Goal: Task Accomplishment & Management: Use online tool/utility

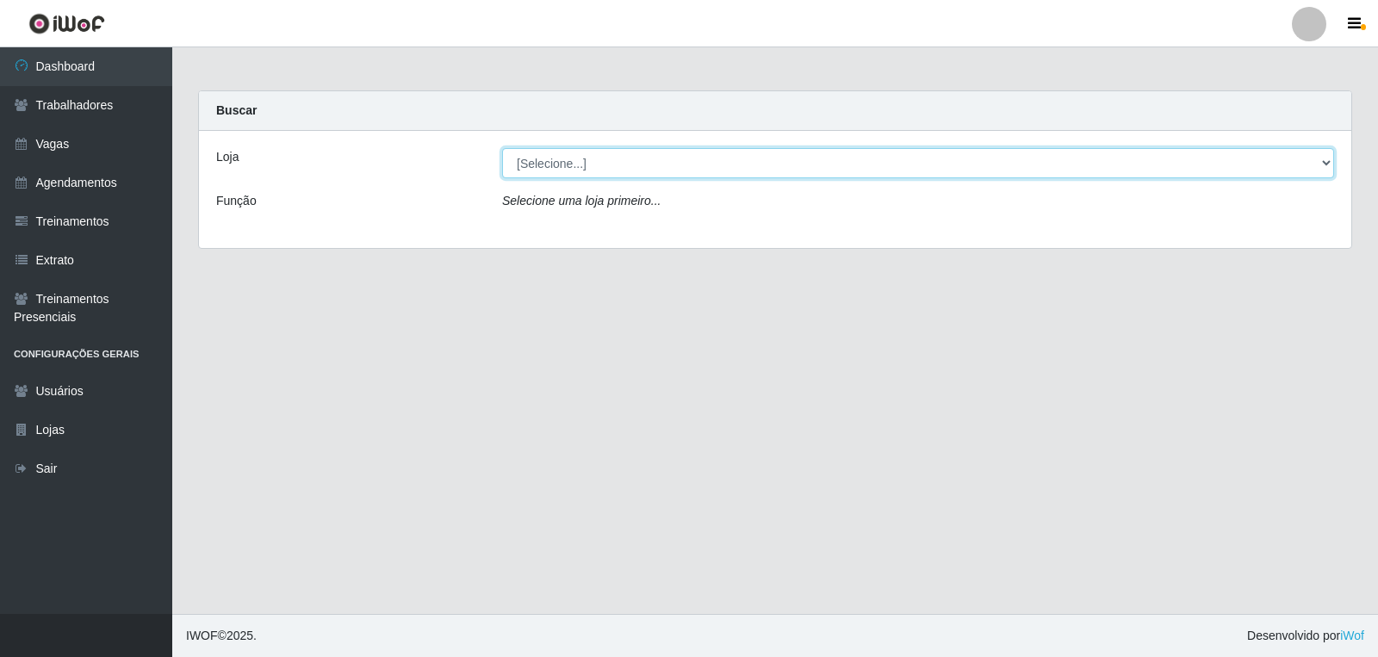
click at [564, 170] on select "[Selecione...] Leite Clan - [GEOGRAPHIC_DATA]" at bounding box center [918, 163] width 832 height 30
select select "452"
click at [502, 148] on select "[Selecione...] Leite Clan - [GEOGRAPHIC_DATA]" at bounding box center [918, 163] width 832 height 30
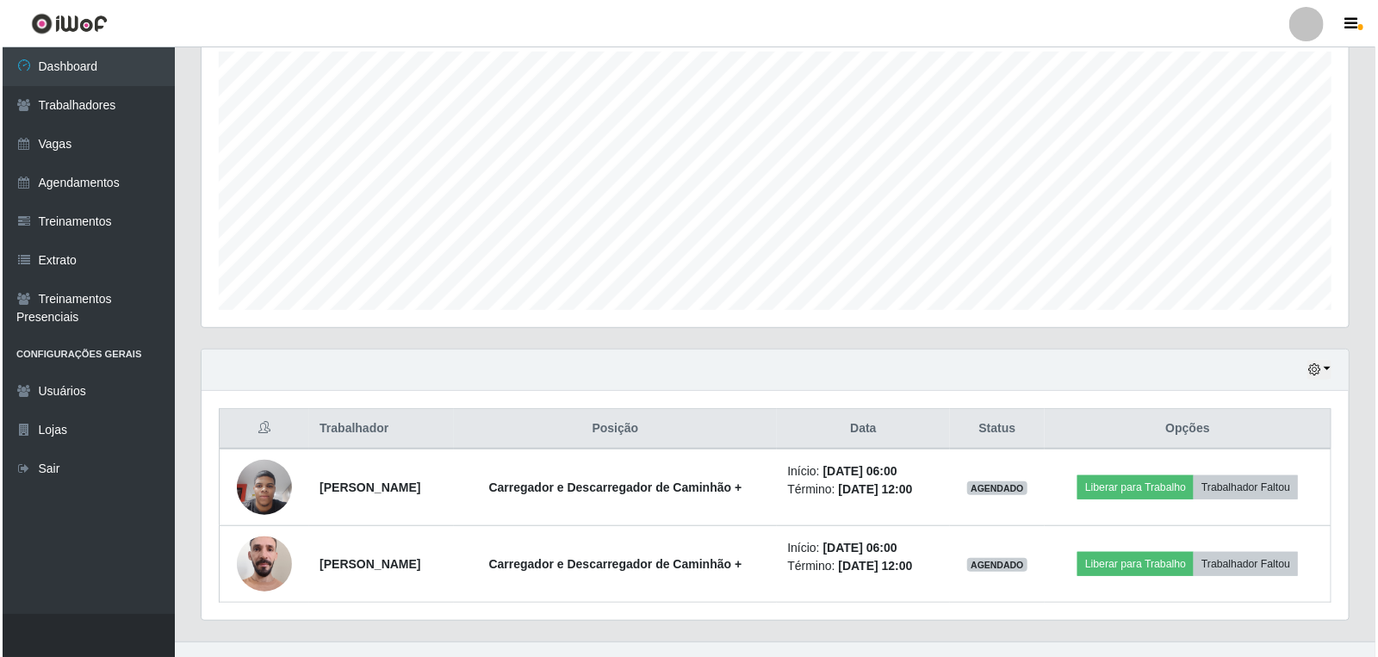
scroll to position [333, 0]
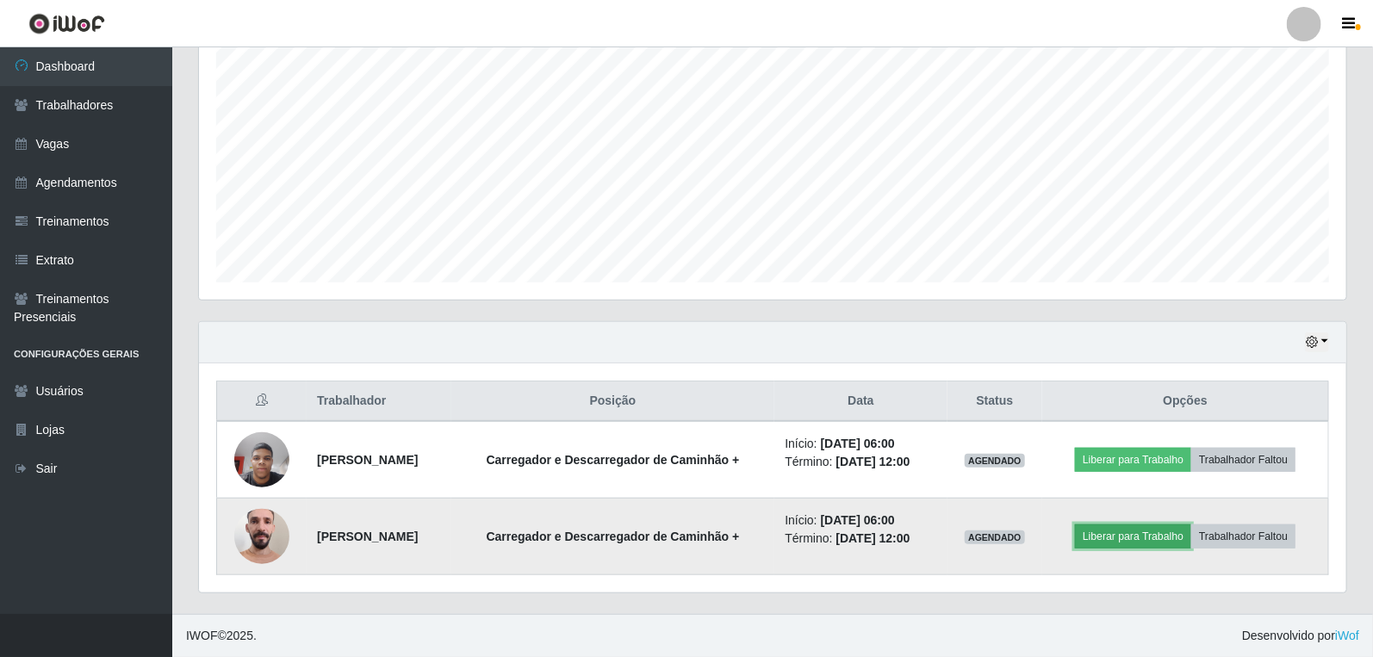
click at [1126, 534] on button "Liberar para Trabalho" at bounding box center [1133, 537] width 116 height 24
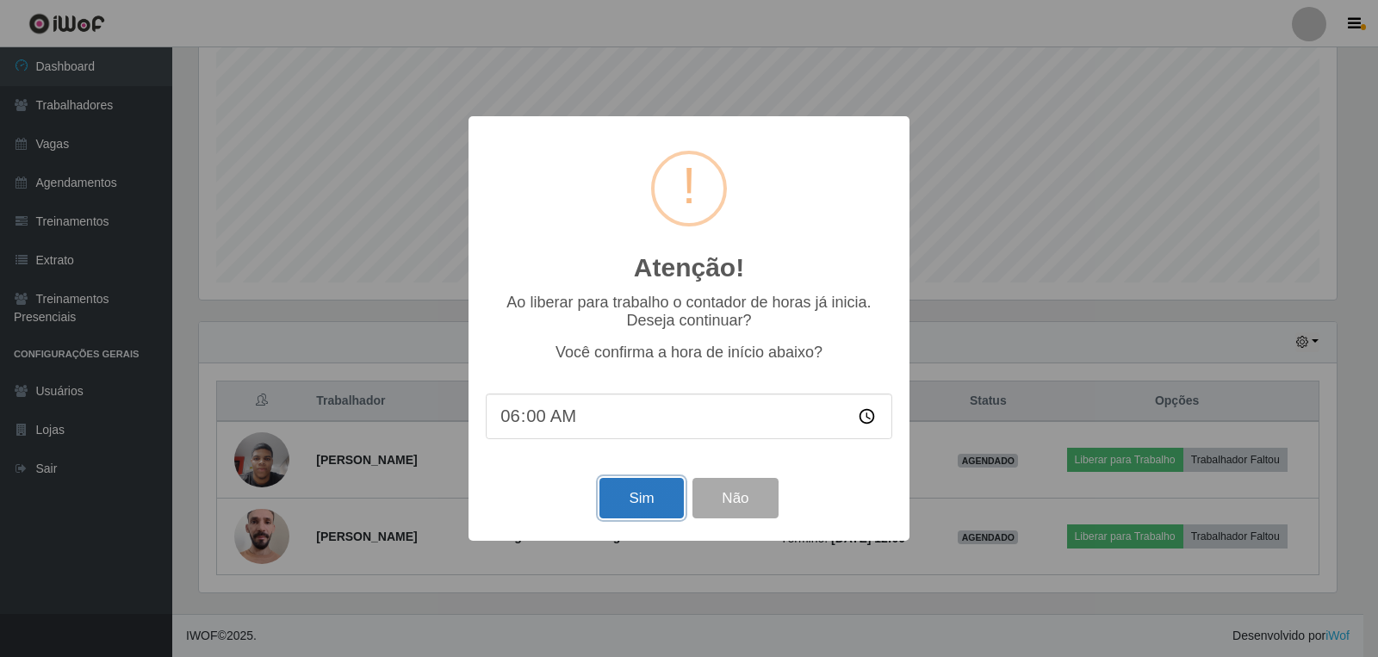
click at [603, 494] on button "Sim" at bounding box center [641, 498] width 84 height 40
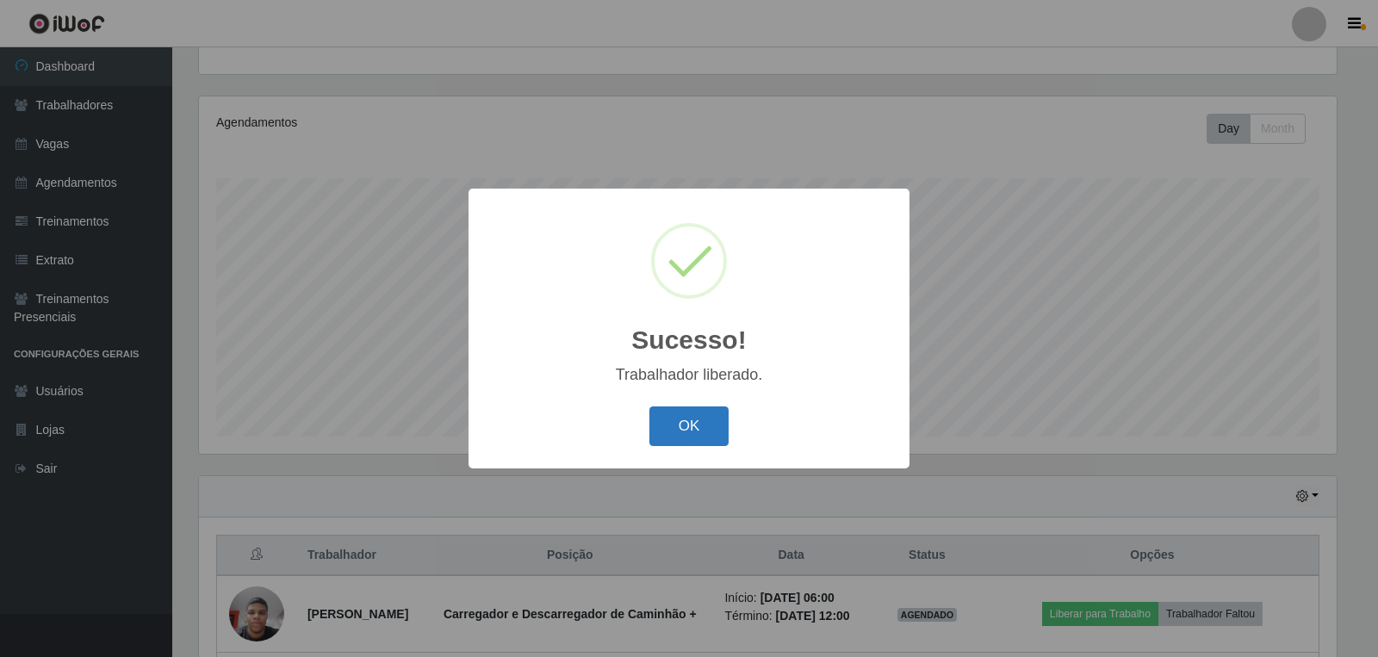
click at [681, 428] on button "OK" at bounding box center [689, 427] width 80 height 40
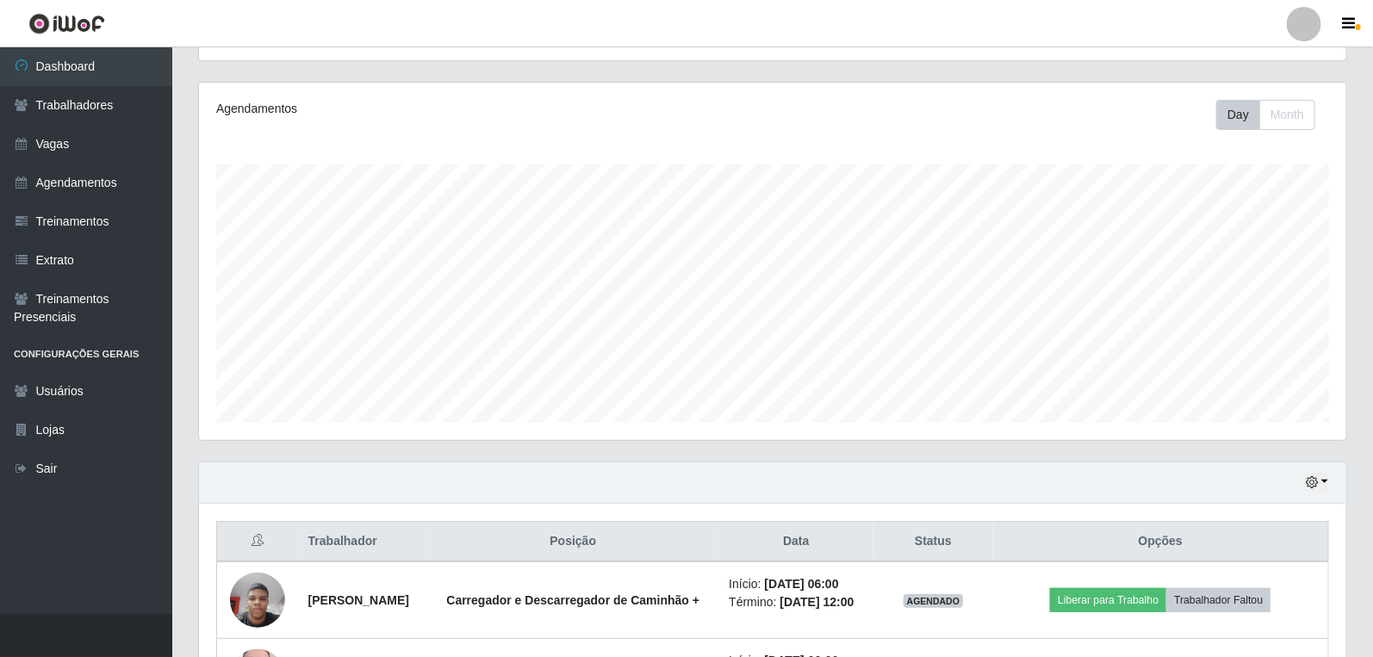
scroll to position [359, 0]
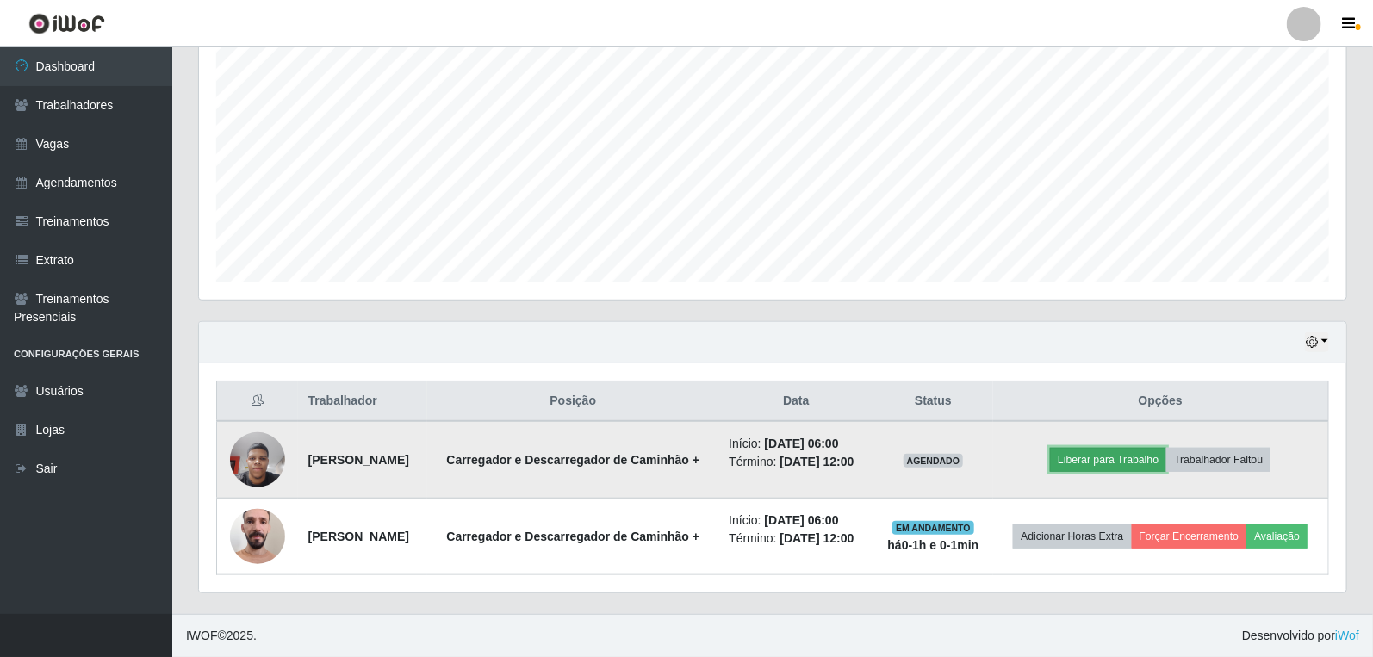
click at [1165, 448] on button "Liberar para Trabalho" at bounding box center [1108, 460] width 116 height 24
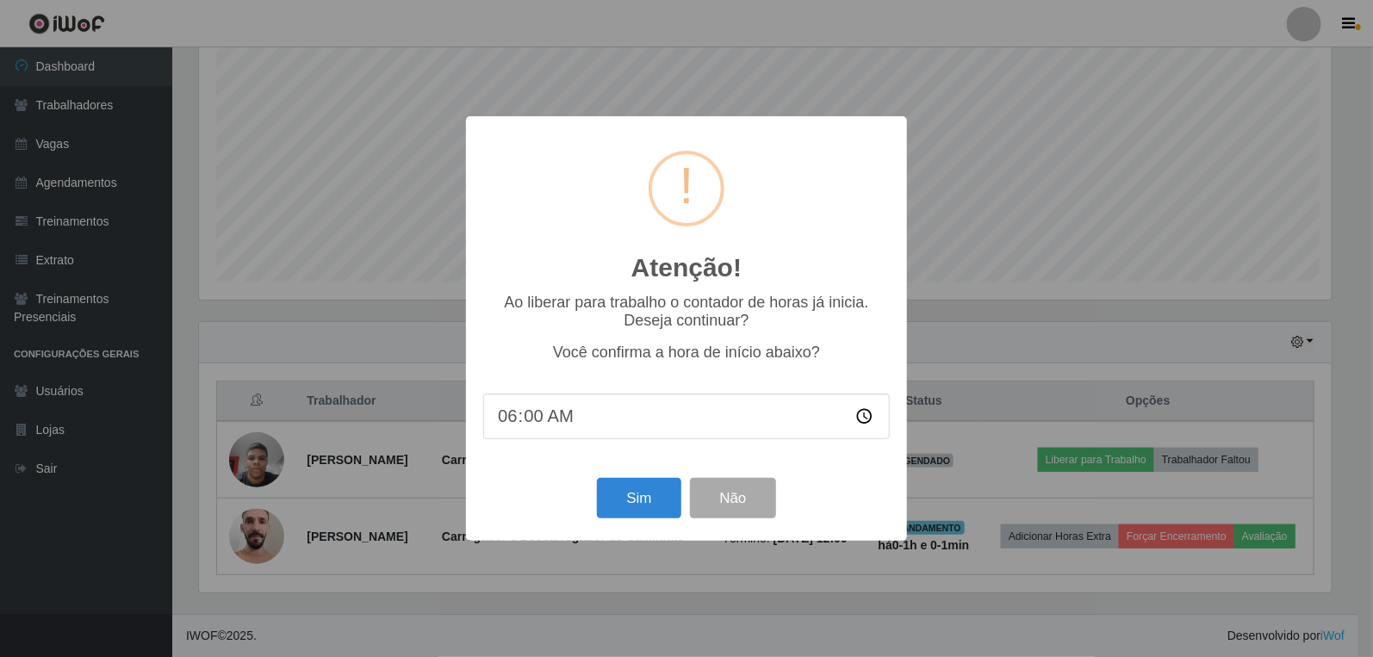
scroll to position [357, 1137]
click at [674, 497] on button "Sim" at bounding box center [641, 498] width 84 height 40
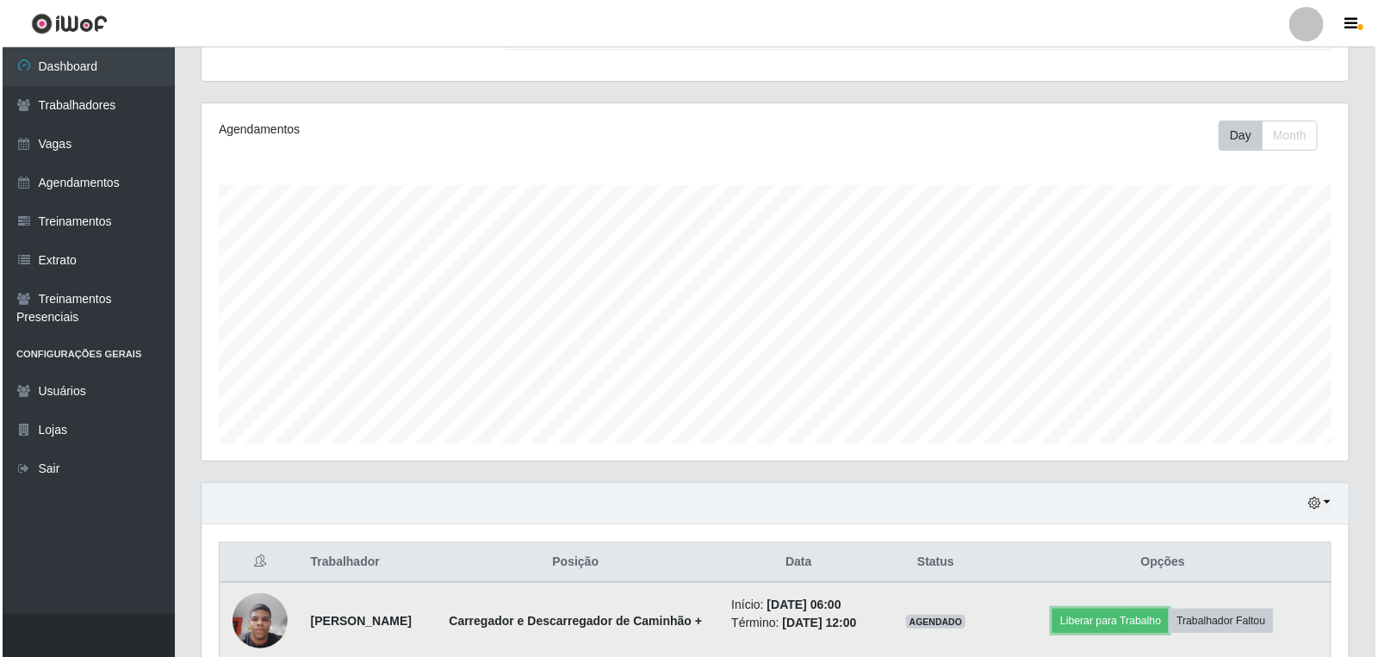
scroll to position [359, 0]
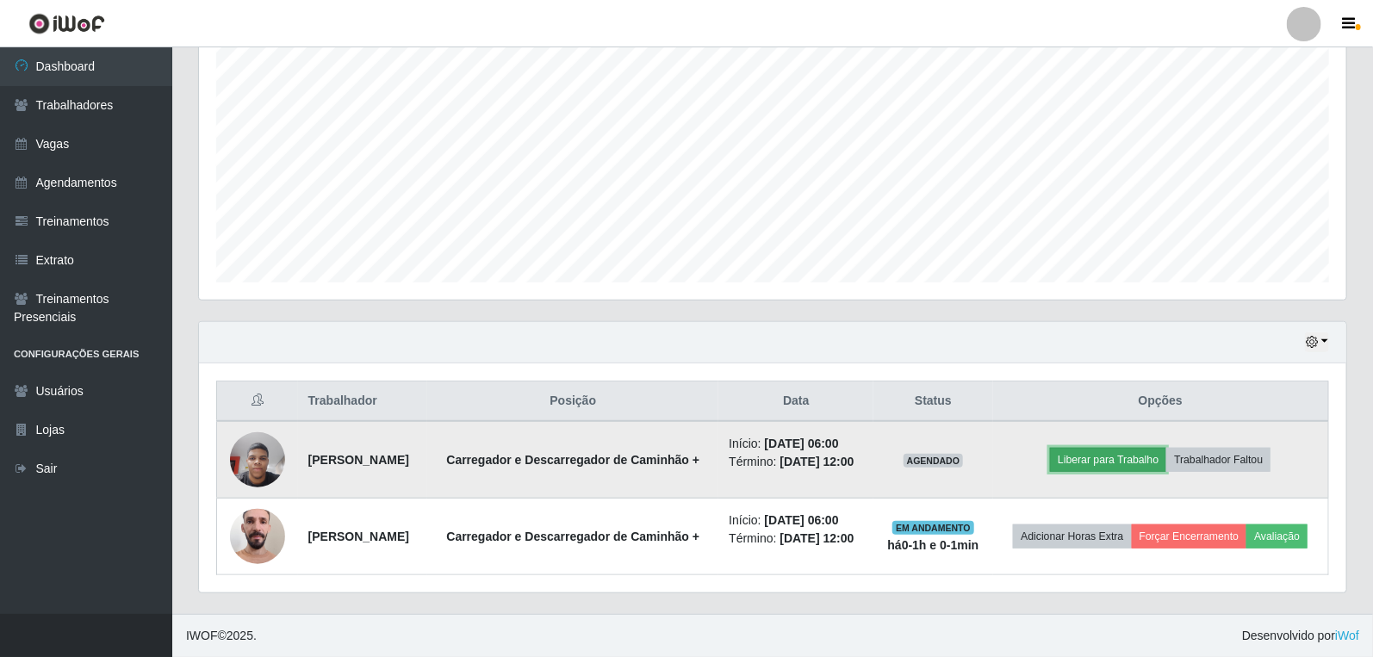
click at [1131, 448] on button "Liberar para Trabalho" at bounding box center [1108, 460] width 116 height 24
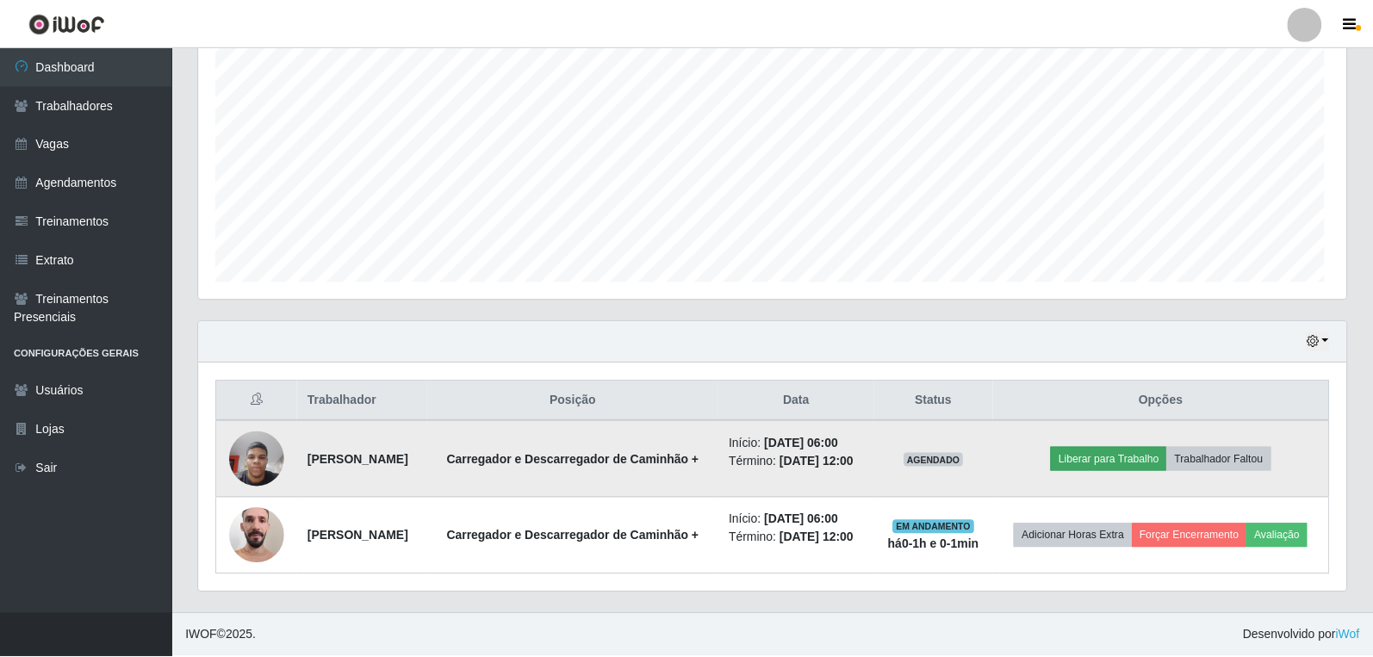
scroll to position [357, 1137]
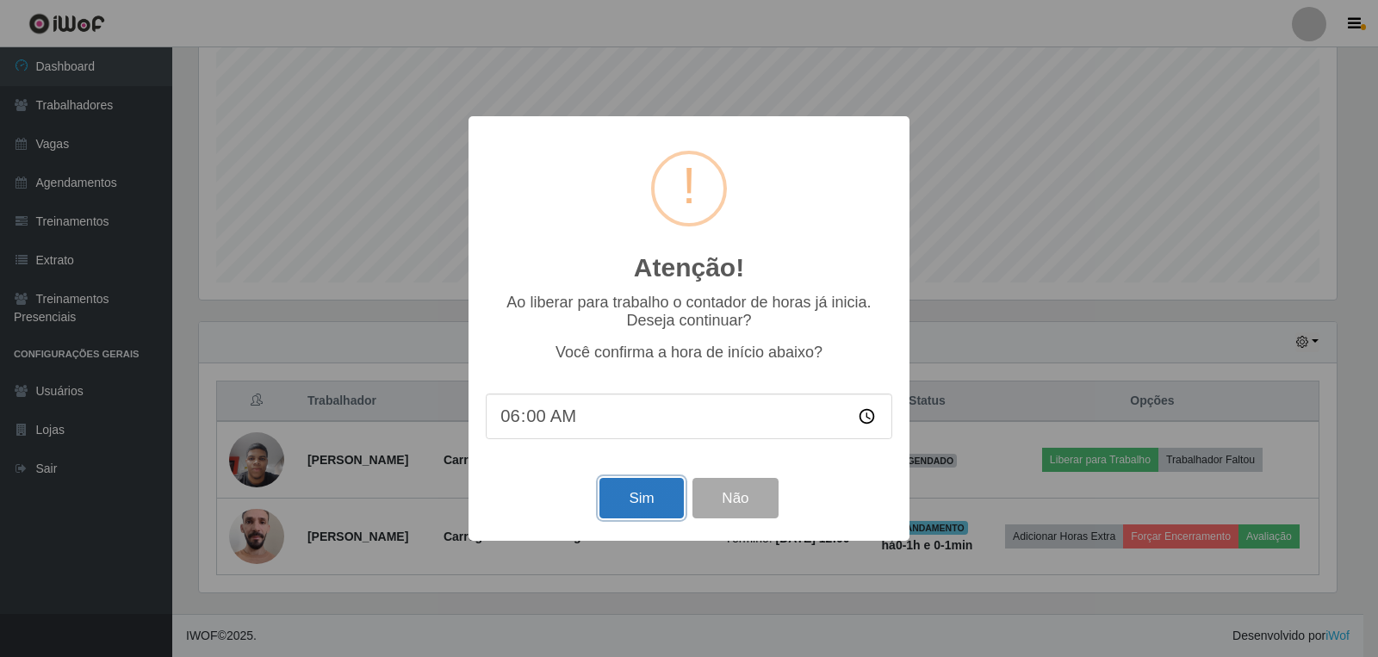
click at [617, 501] on button "Sim" at bounding box center [641, 498] width 84 height 40
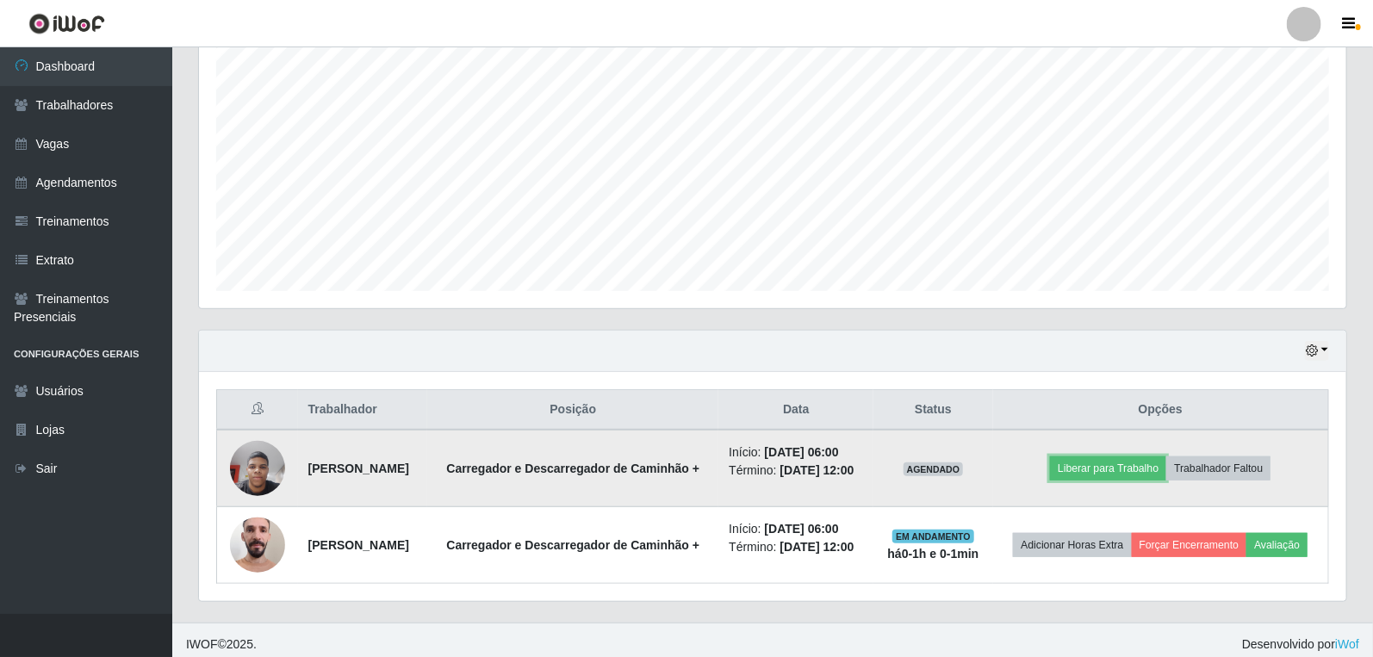
scroll to position [359, 0]
